Goal: Entertainment & Leisure: Consume media (video, audio)

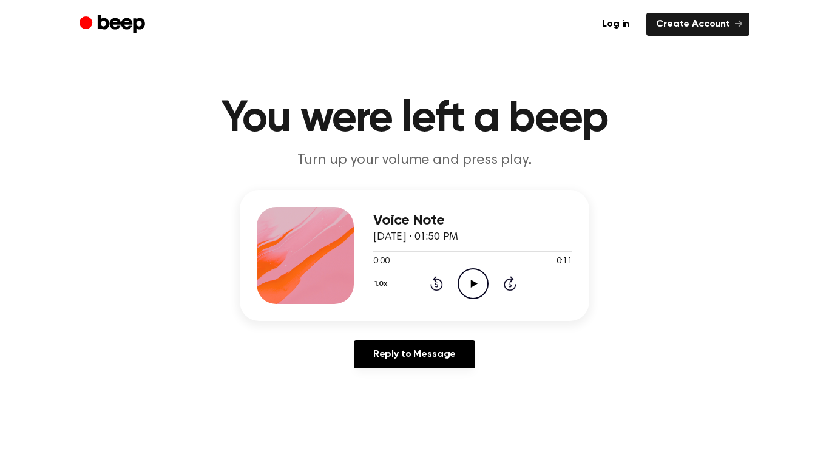
click at [466, 290] on icon "Play Audio" at bounding box center [473, 283] width 31 height 31
click at [377, 284] on button "1.0x" at bounding box center [382, 284] width 19 height 21
click at [401, 332] on li "0.8x" at bounding box center [396, 335] width 47 height 22
click at [469, 276] on icon "Play Audio" at bounding box center [473, 283] width 31 height 31
click at [384, 276] on button "0.8x" at bounding box center [383, 284] width 21 height 21
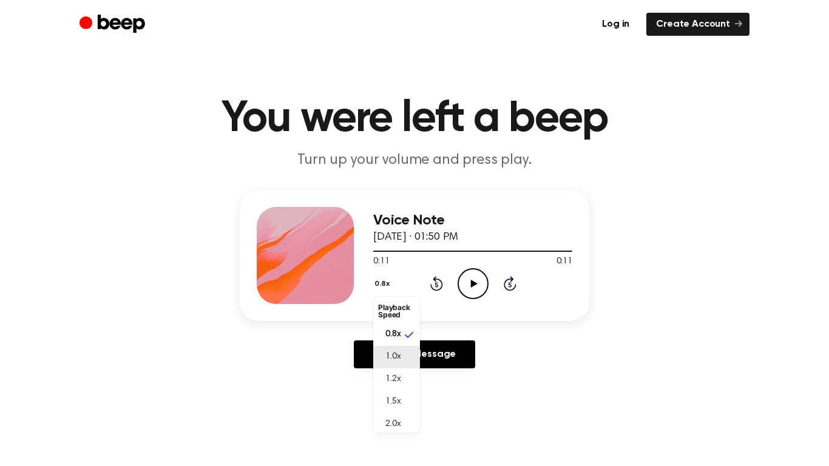
click at [392, 354] on span "1.0x" at bounding box center [392, 357] width 15 height 13
click at [470, 280] on icon "Play Audio" at bounding box center [473, 283] width 31 height 31
click at [467, 276] on icon "Play Audio" at bounding box center [473, 283] width 31 height 31
click at [473, 275] on icon "Play Audio" at bounding box center [473, 283] width 31 height 31
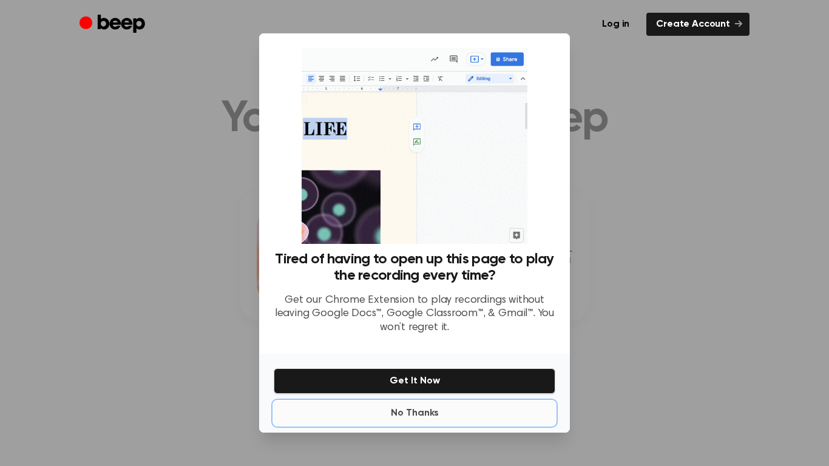
click at [427, 414] on button "No Thanks" at bounding box center [415, 413] width 282 height 24
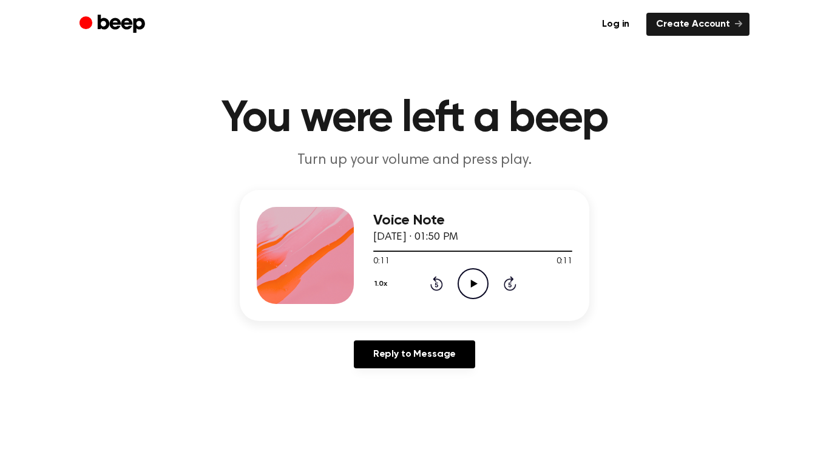
click at [461, 283] on icon "Play Audio" at bounding box center [473, 283] width 31 height 31
click at [506, 268] on div "1.0x Rewind 5 seconds Play Audio Skip 5 seconds" at bounding box center [472, 283] width 199 height 31
click at [470, 283] on icon at bounding box center [473, 284] width 7 height 8
click at [470, 280] on icon at bounding box center [473, 284] width 7 height 8
click at [467, 283] on icon "Play Audio" at bounding box center [473, 283] width 31 height 31
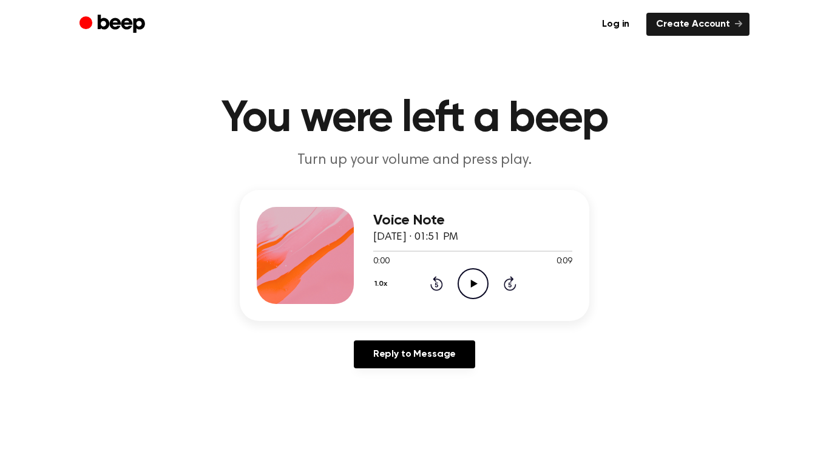
click at [468, 280] on icon "Play Audio" at bounding box center [473, 283] width 31 height 31
click at [469, 283] on icon "Play Audio" at bounding box center [473, 283] width 31 height 31
click at [460, 295] on icon "Play Audio" at bounding box center [473, 283] width 31 height 31
click at [471, 283] on icon at bounding box center [473, 284] width 7 height 8
click at [473, 283] on icon at bounding box center [473, 284] width 7 height 8
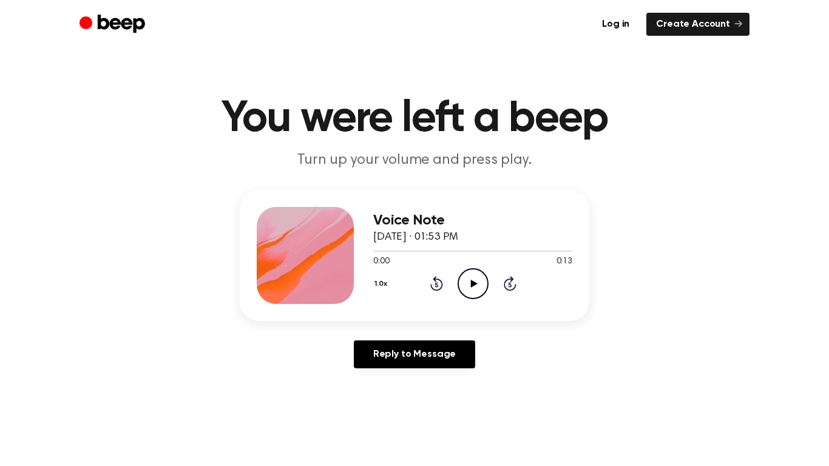
click at [474, 281] on icon "Play Audio" at bounding box center [473, 283] width 31 height 31
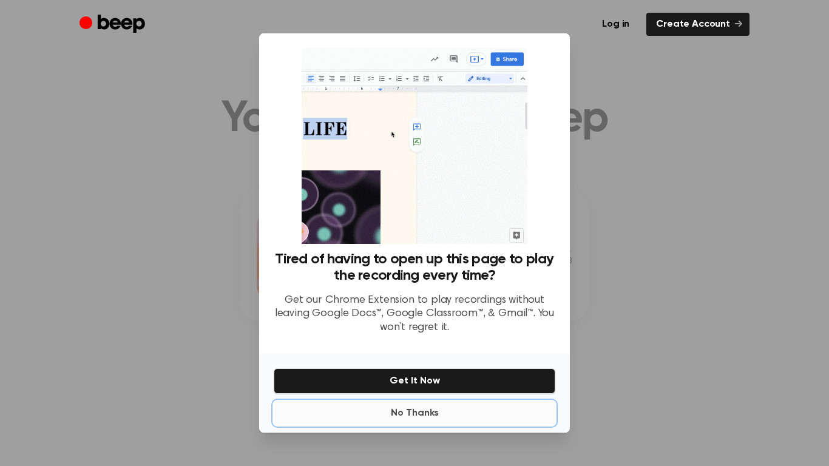
click at [413, 413] on button "No Thanks" at bounding box center [415, 413] width 282 height 24
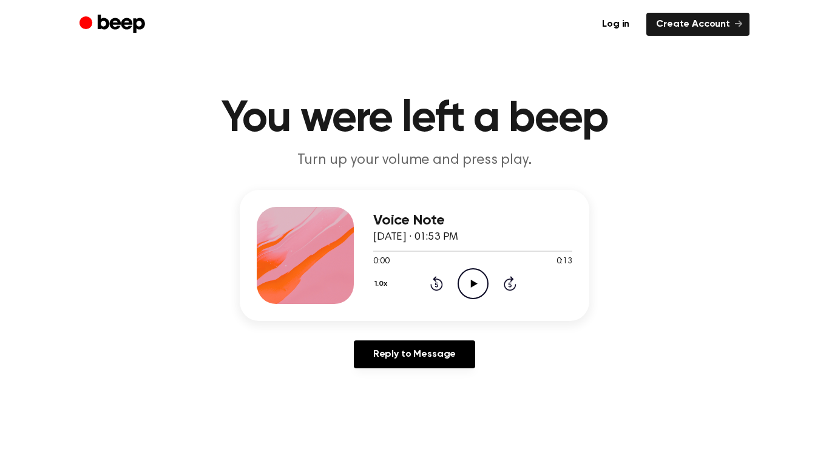
click at [471, 282] on icon at bounding box center [473, 284] width 7 height 8
drag, startPoint x: 473, startPoint y: 273, endPoint x: 481, endPoint y: 284, distance: 13.5
click at [481, 284] on icon "Play Audio" at bounding box center [473, 283] width 31 height 31
